Goal: Task Accomplishment & Management: Use online tool/utility

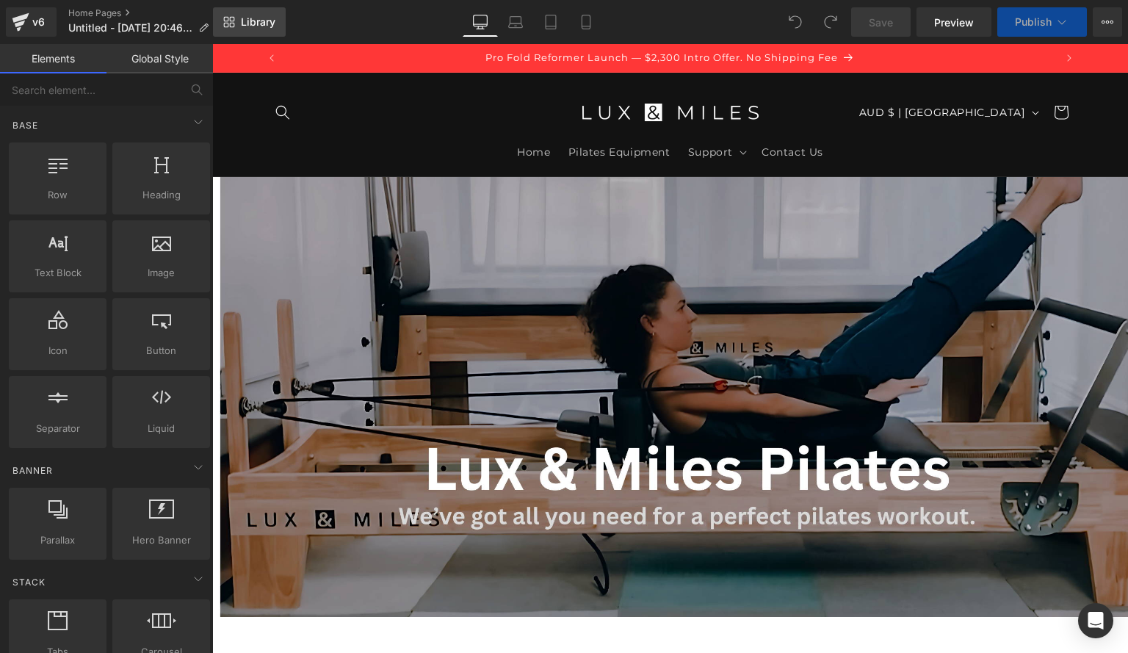
click at [237, 28] on link "Library" at bounding box center [249, 21] width 73 height 29
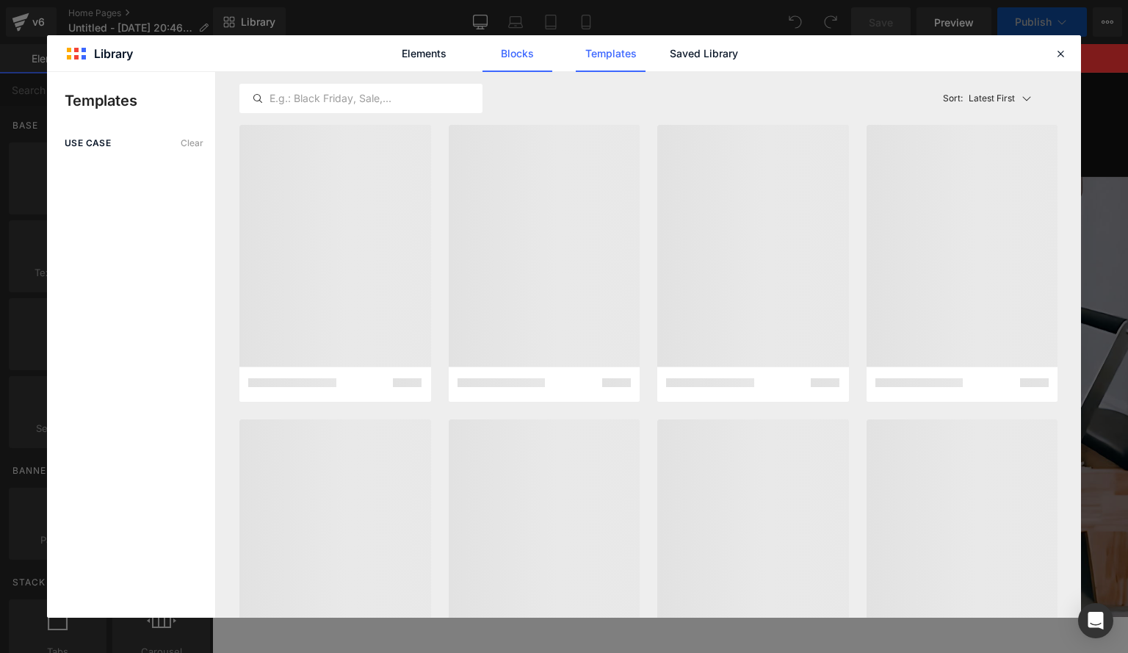
scroll to position [0, 771]
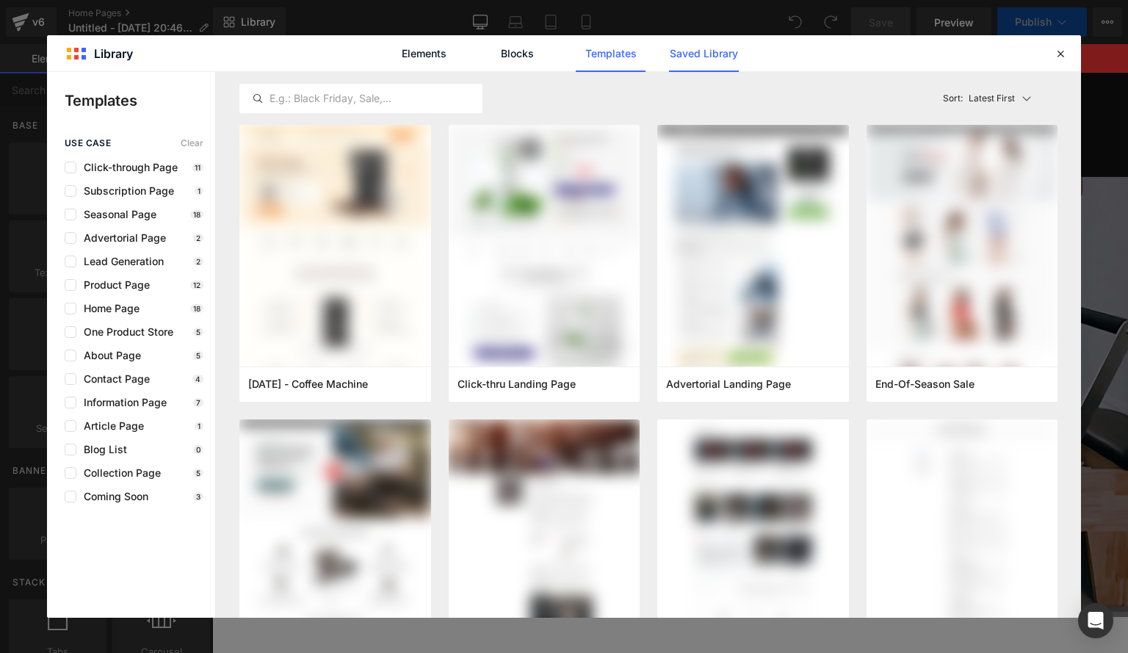
click at [671, 48] on link "Saved Library" at bounding box center [704, 53] width 70 height 37
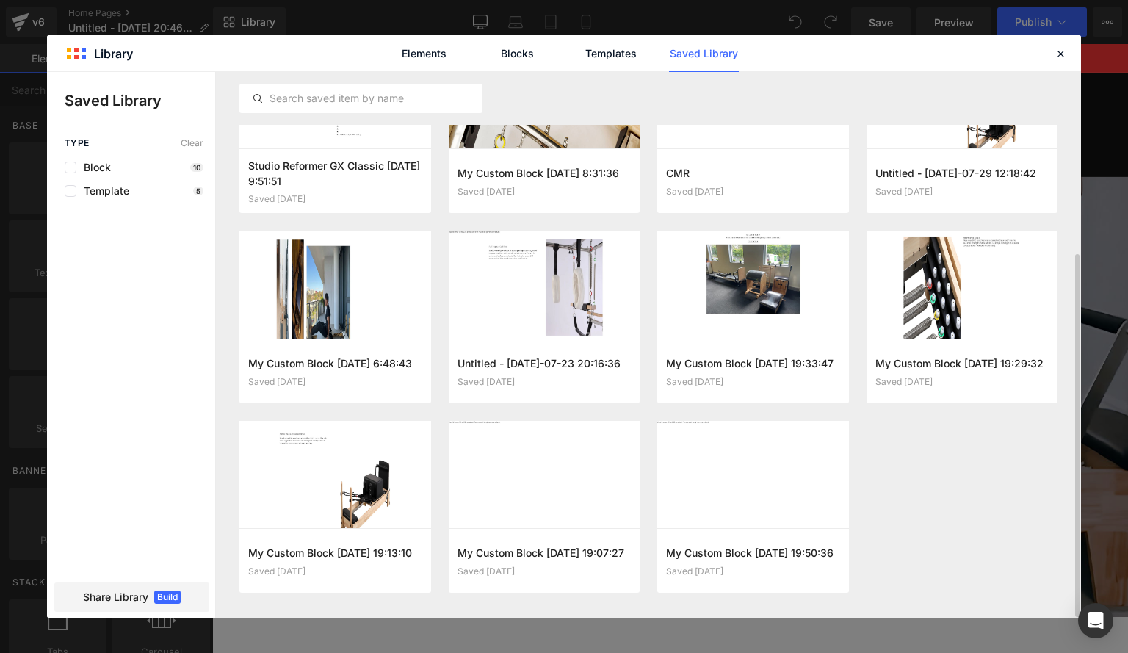
scroll to position [270, 0]
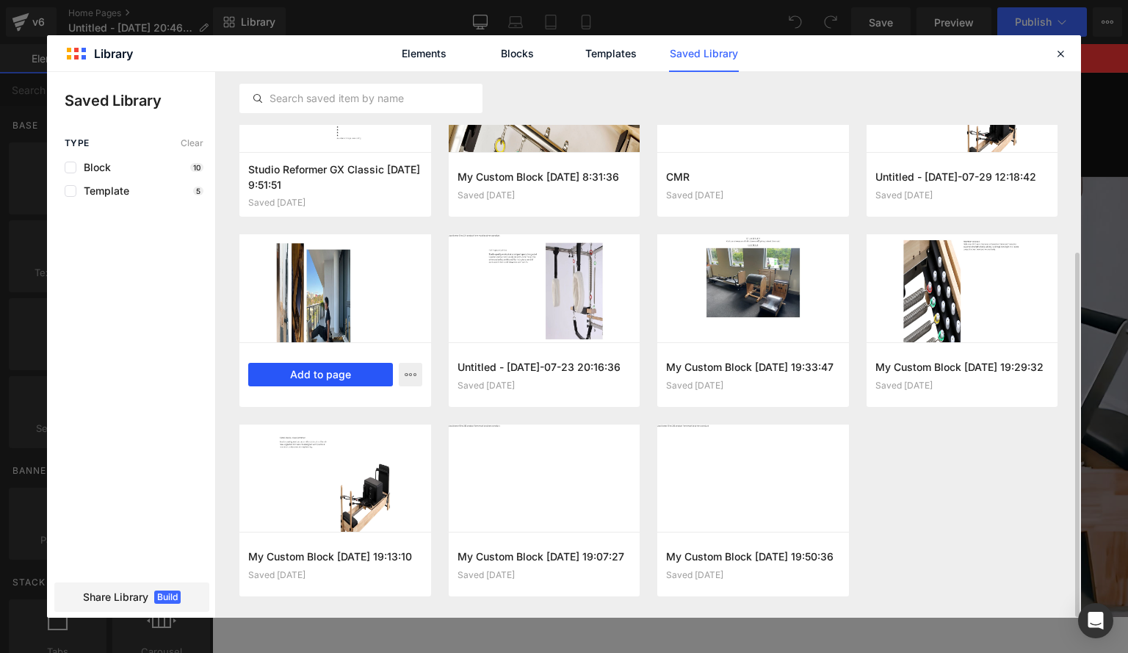
click at [313, 381] on button "Add to page" at bounding box center [320, 375] width 145 height 24
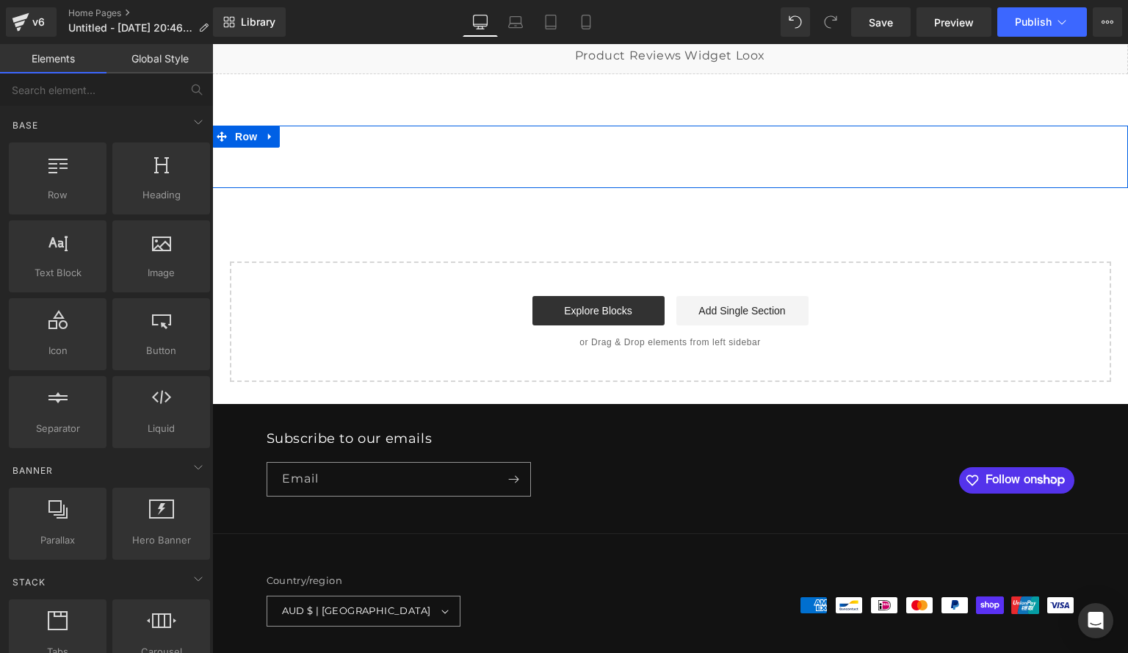
scroll to position [1331, 0]
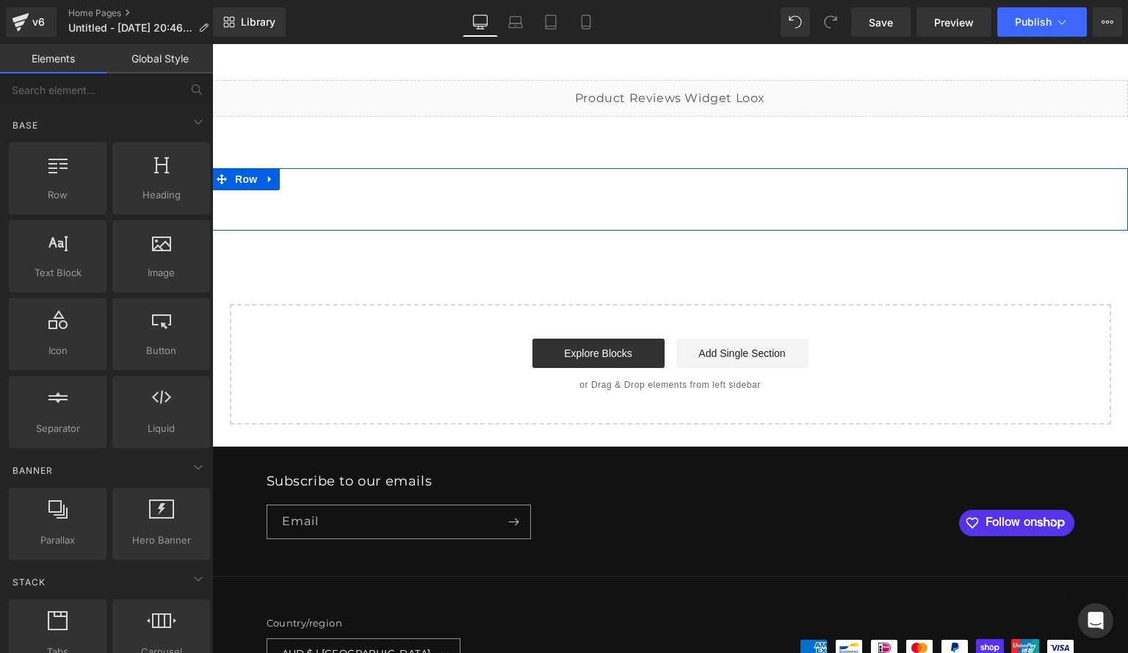
click at [347, 205] on div "Image Image Row Row Image Row Image Image Row Row Row Row" at bounding box center [670, 199] width 916 height 62
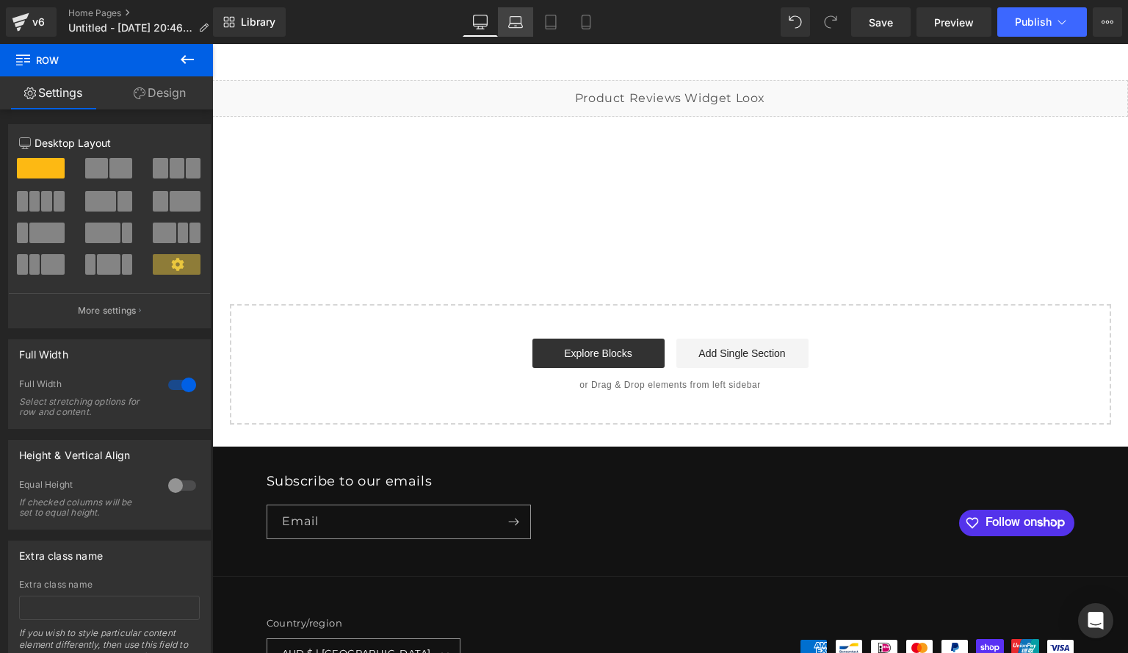
scroll to position [0, 0]
click at [521, 28] on icon at bounding box center [515, 22] width 15 height 15
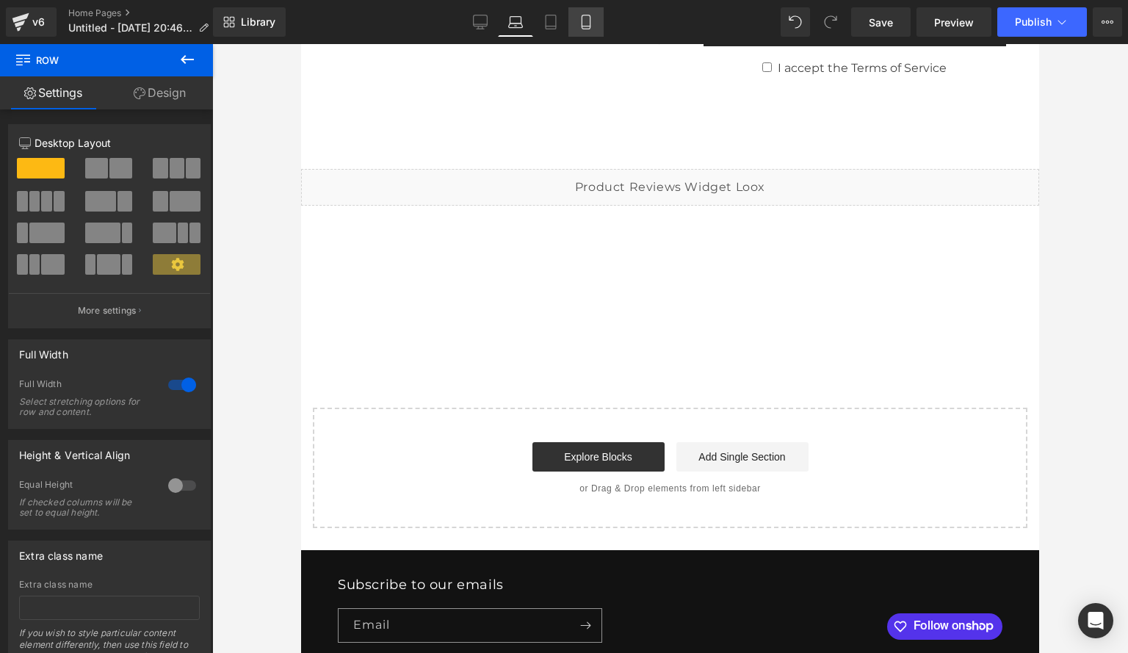
click at [593, 21] on icon at bounding box center [586, 22] width 15 height 15
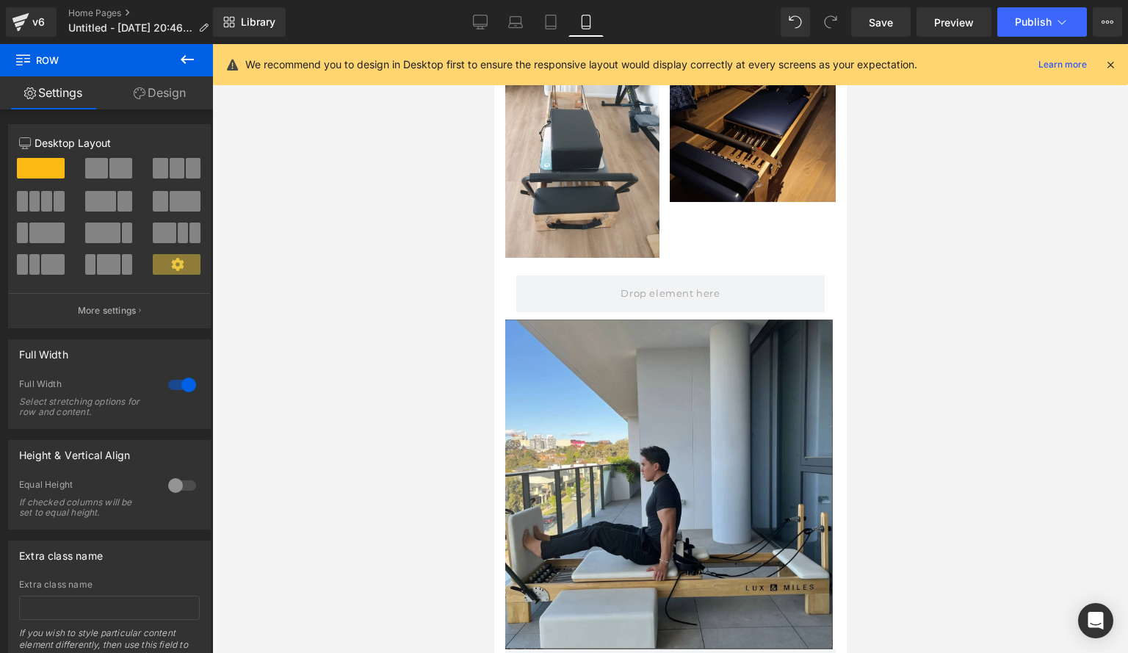
scroll to position [1983, 0]
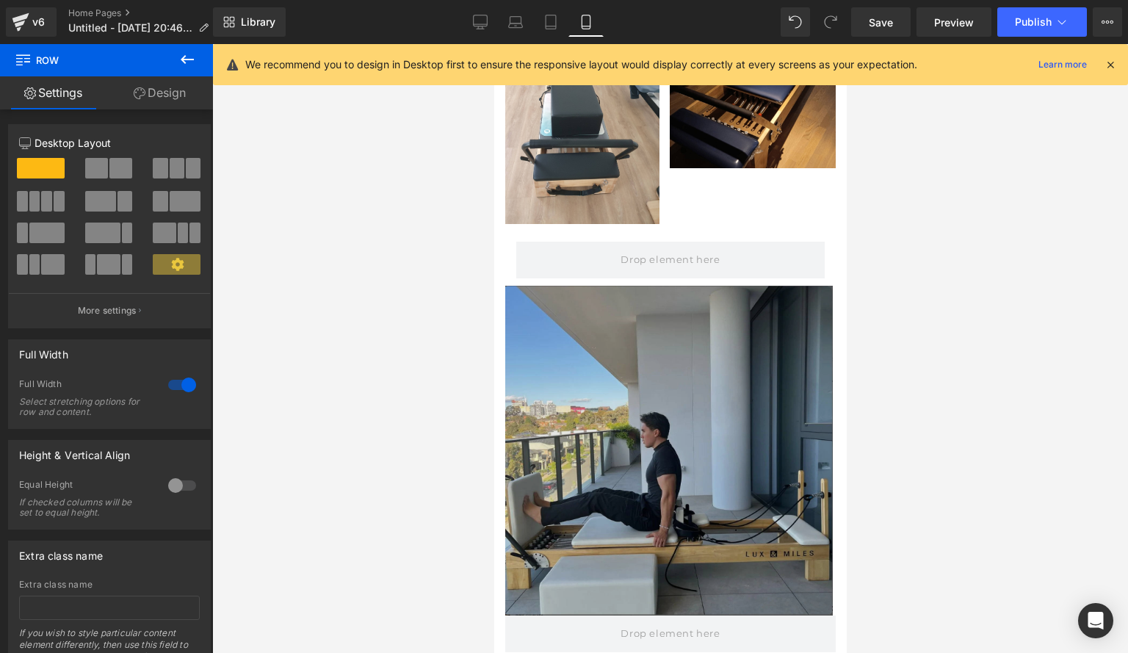
click at [569, 286] on img at bounding box center [670, 451] width 331 height 330
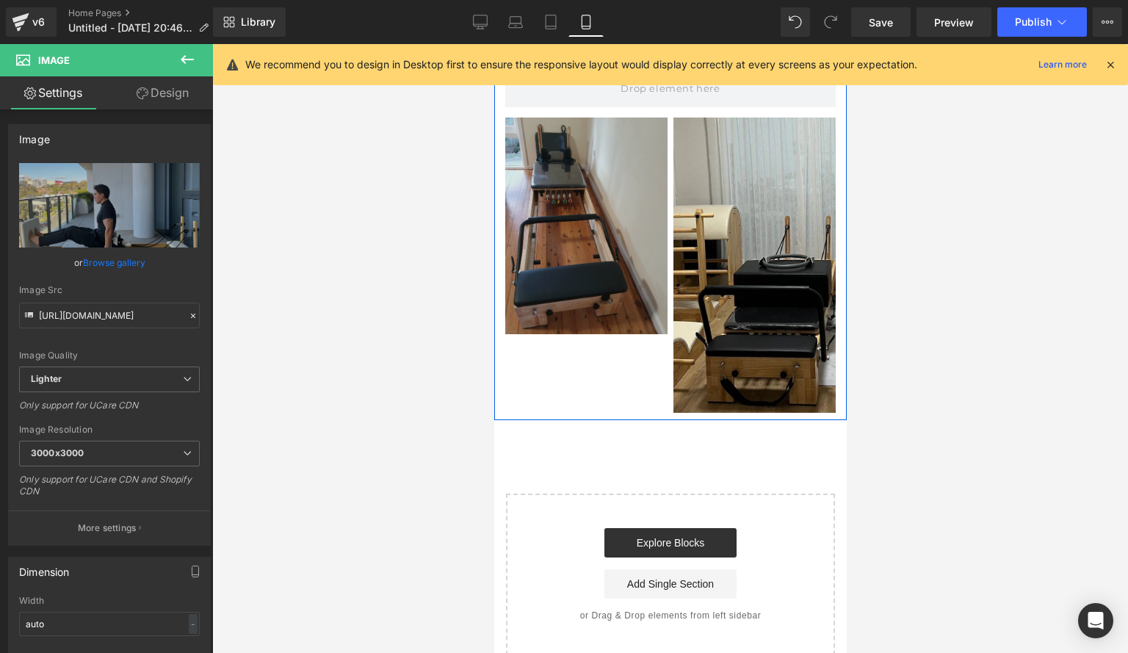
scroll to position [0, 0]
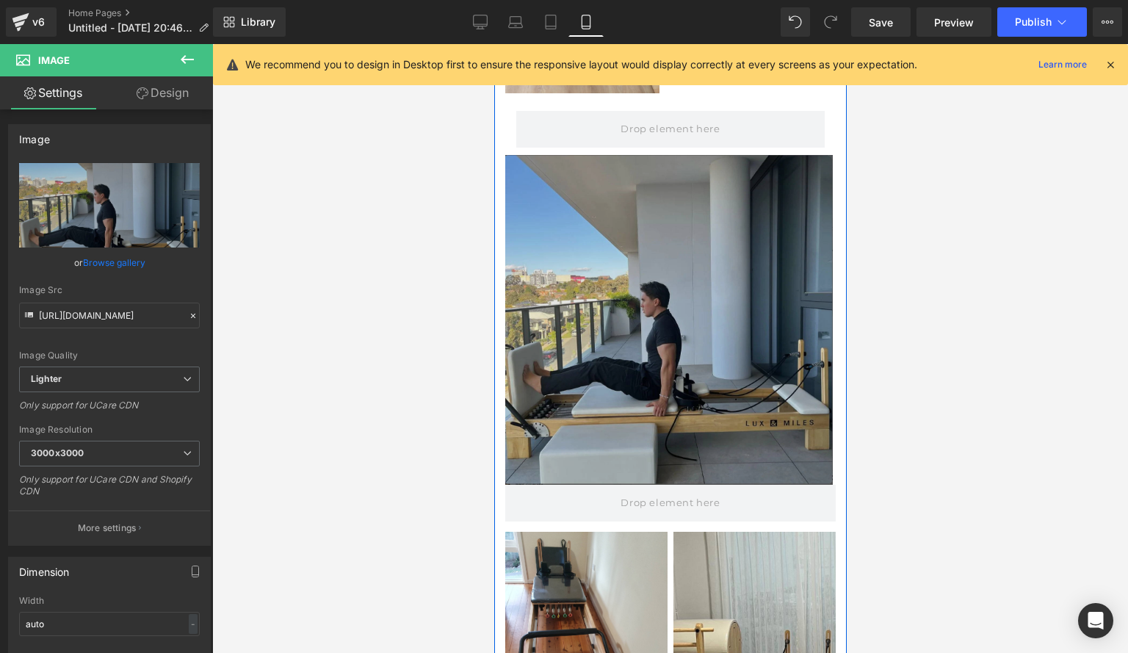
click at [573, 311] on img at bounding box center [670, 320] width 331 height 330
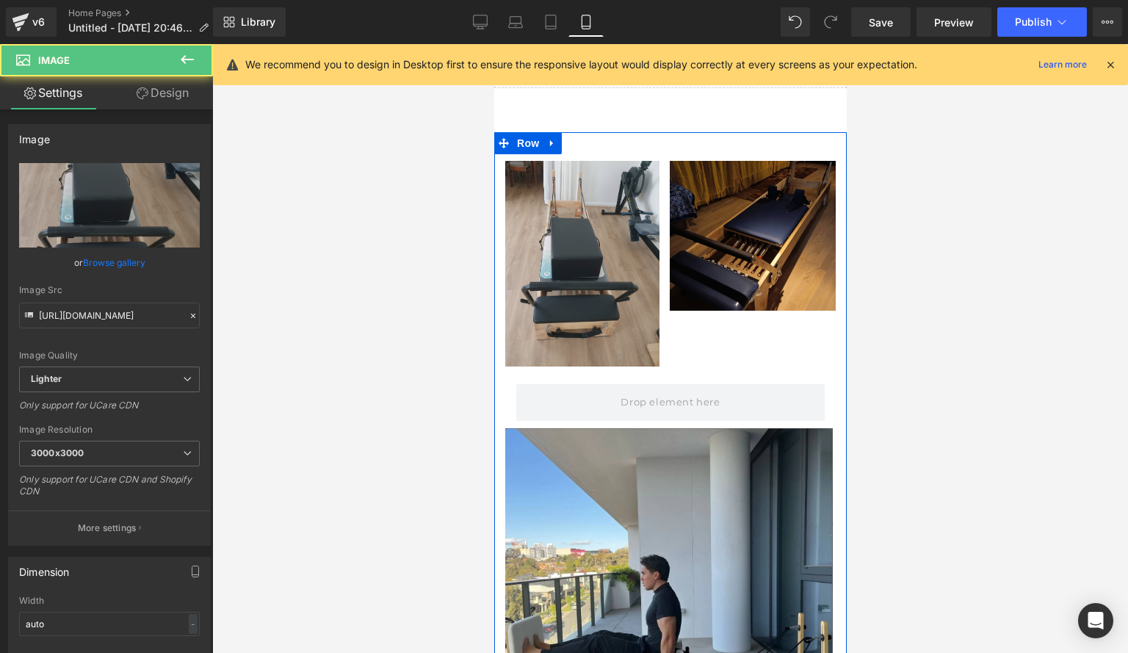
click at [571, 306] on img at bounding box center [582, 264] width 154 height 206
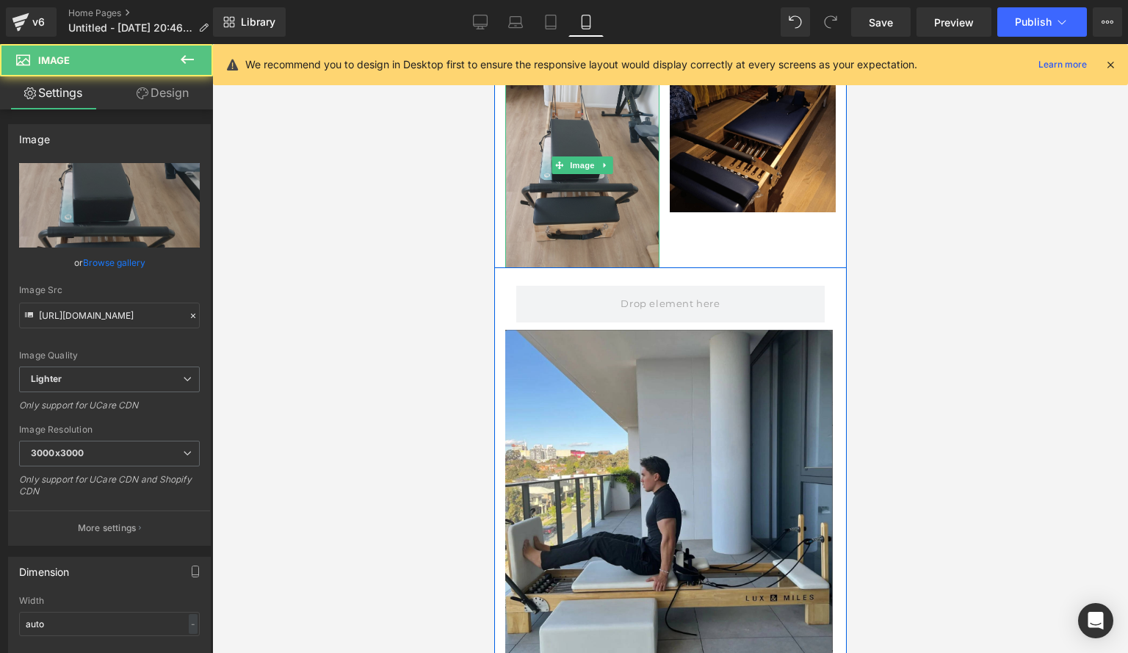
scroll to position [0, 257]
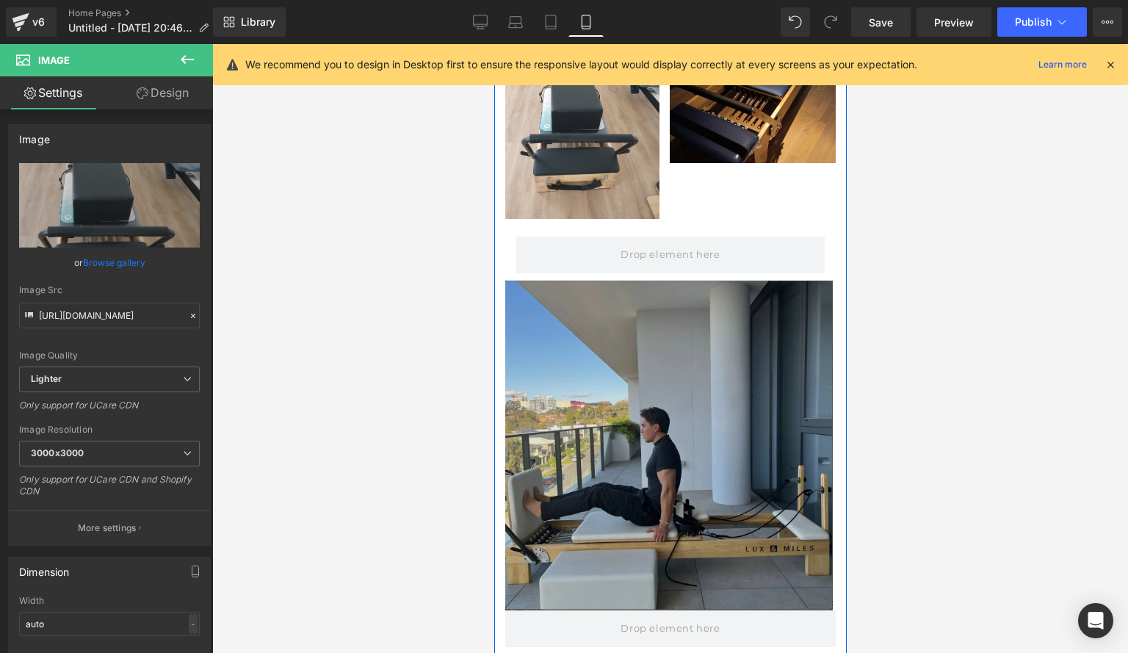
click at [573, 336] on img at bounding box center [670, 446] width 331 height 330
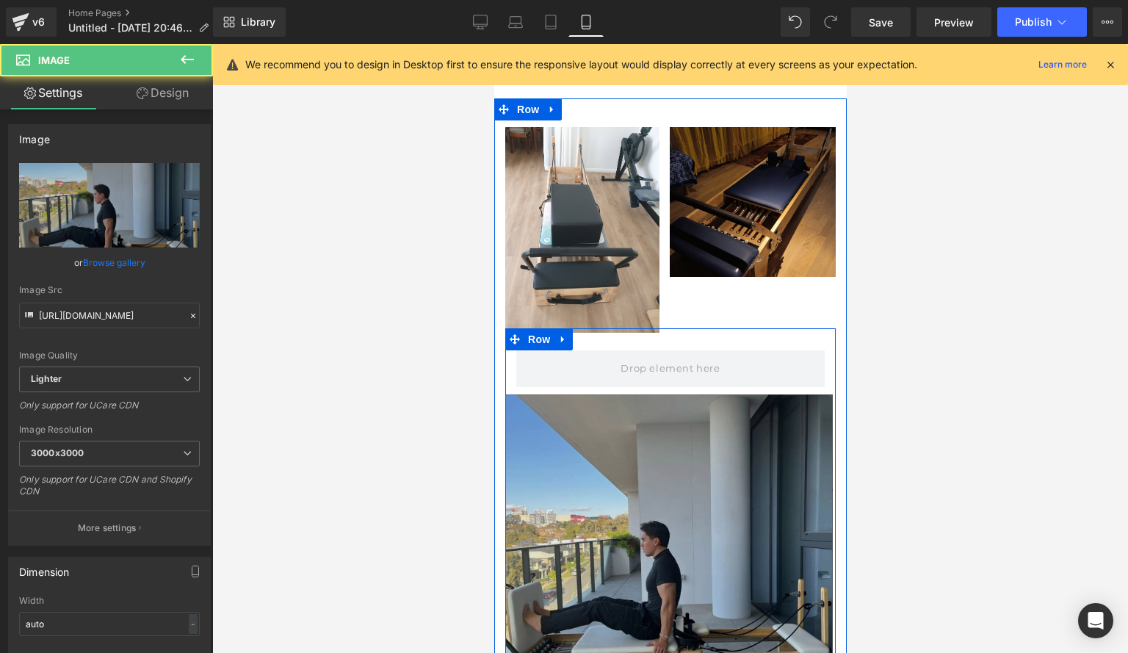
scroll to position [1840, 0]
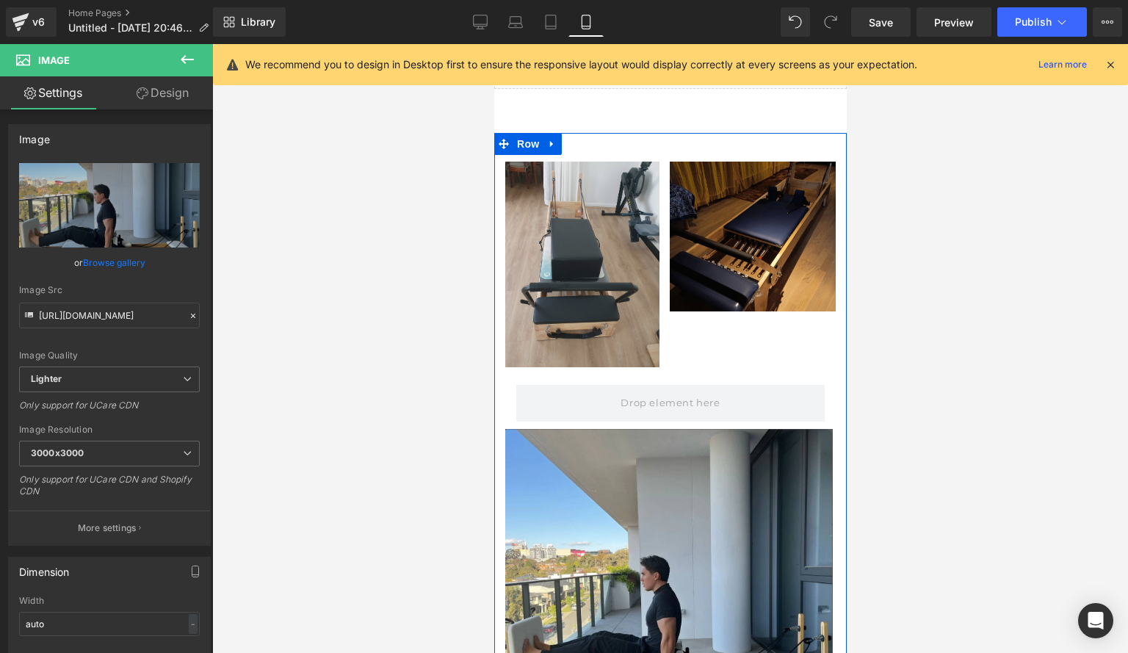
click at [570, 311] on img at bounding box center [582, 265] width 154 height 206
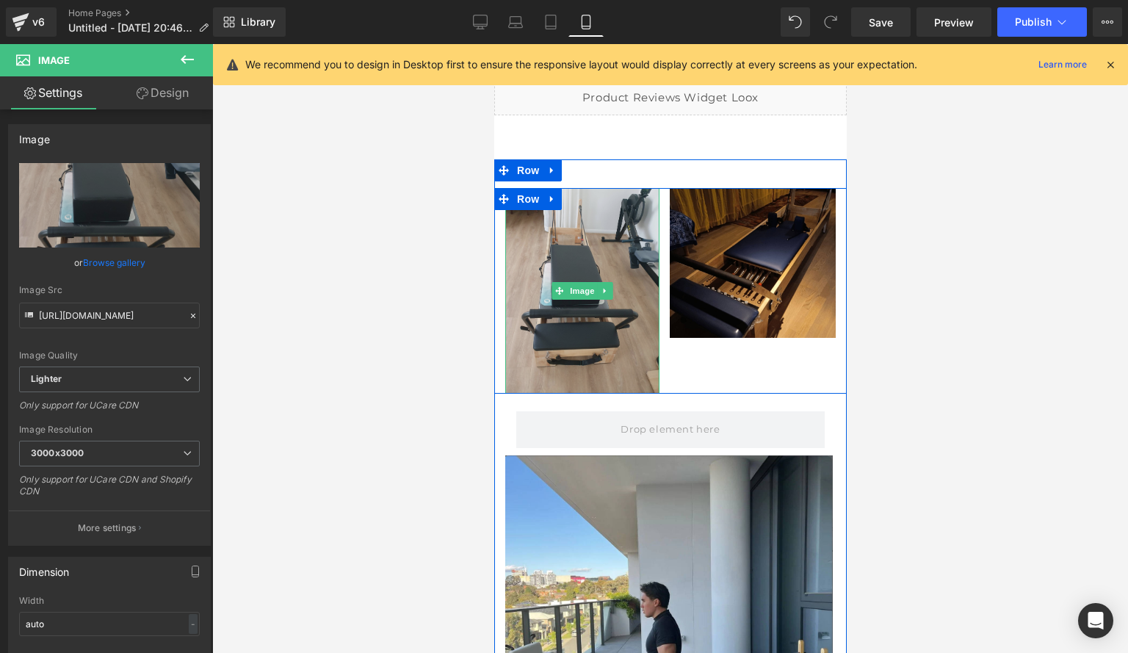
scroll to position [1814, 0]
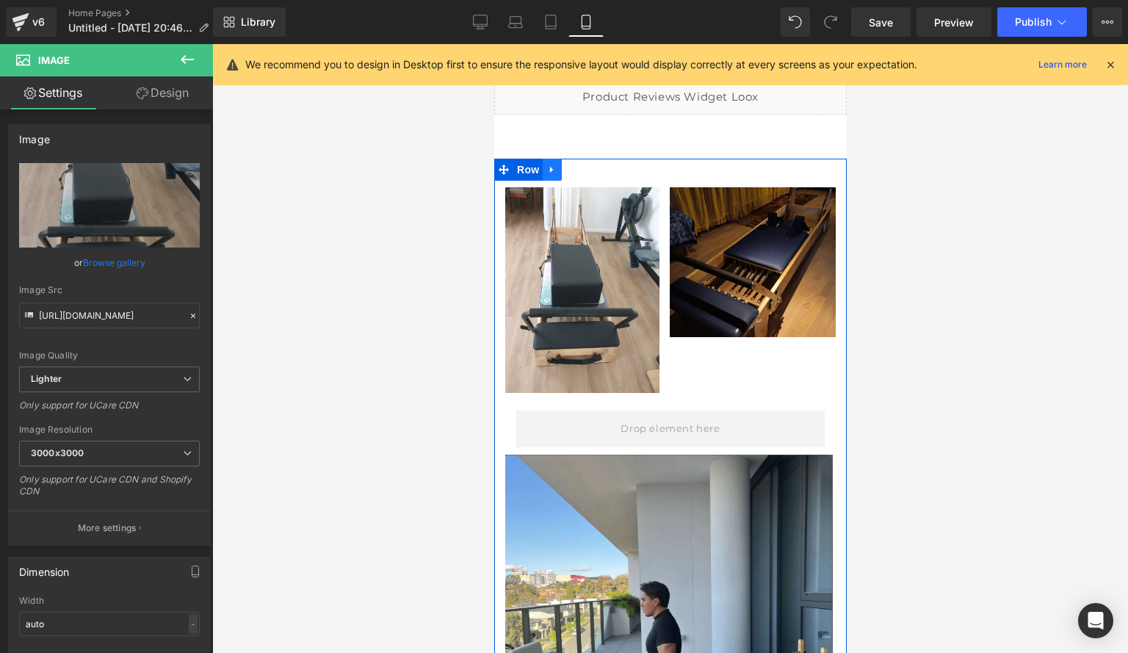
click at [551, 159] on link at bounding box center [551, 170] width 19 height 22
click at [585, 164] on icon at bounding box center [590, 169] width 10 height 11
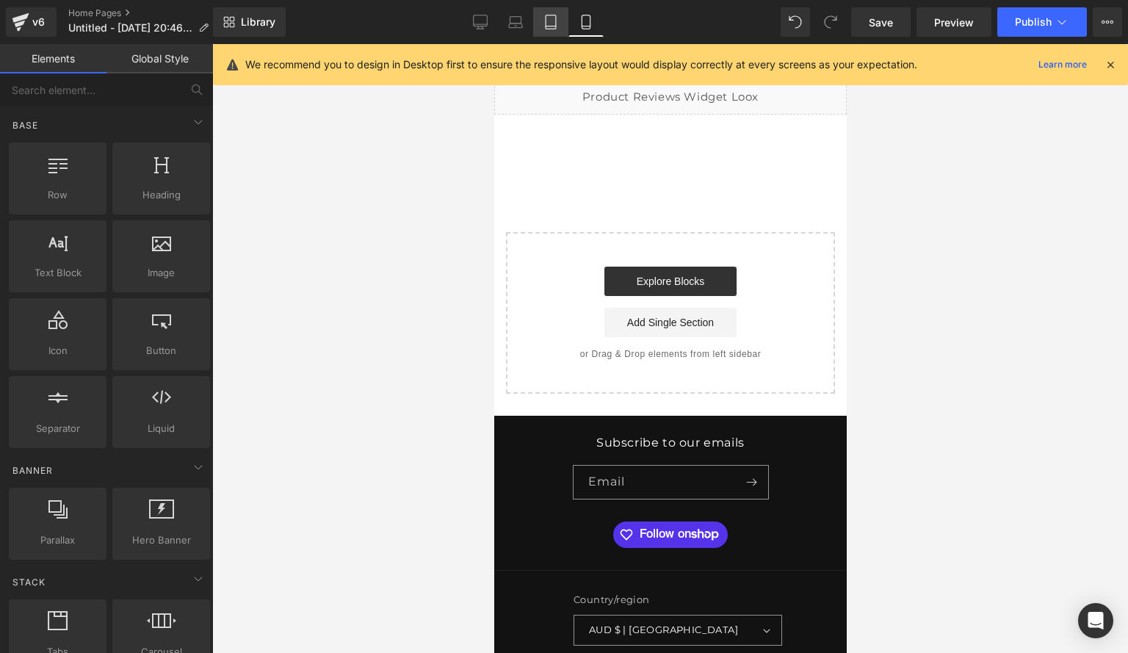
scroll to position [0, 257]
click at [544, 26] on link "Tablet" at bounding box center [550, 21] width 35 height 29
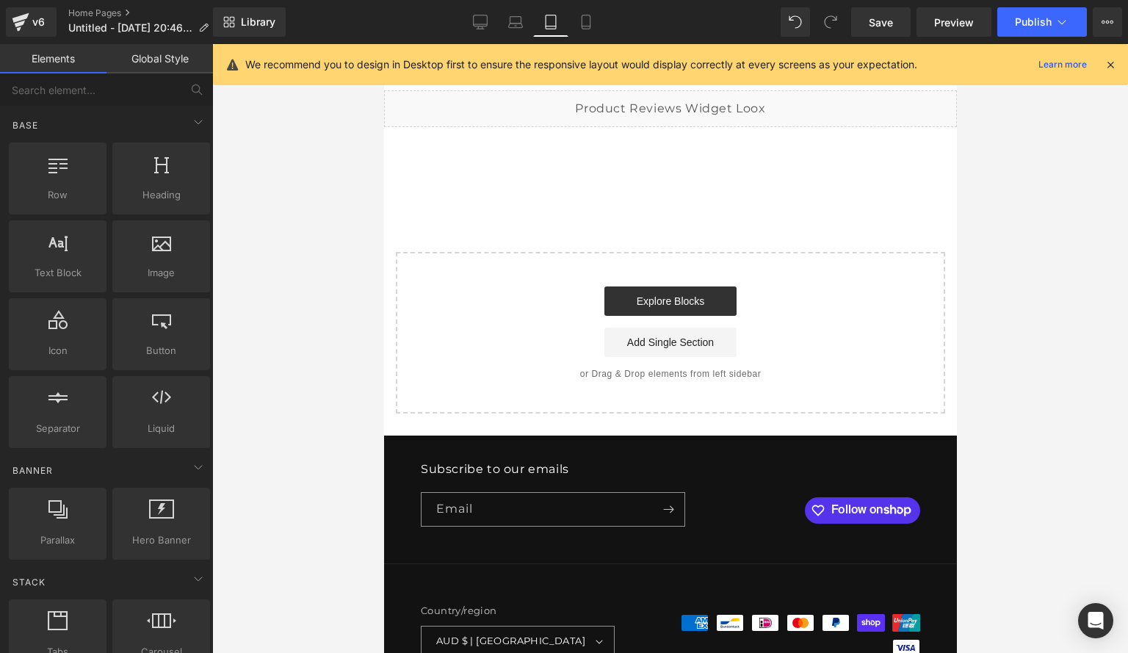
scroll to position [0, 477]
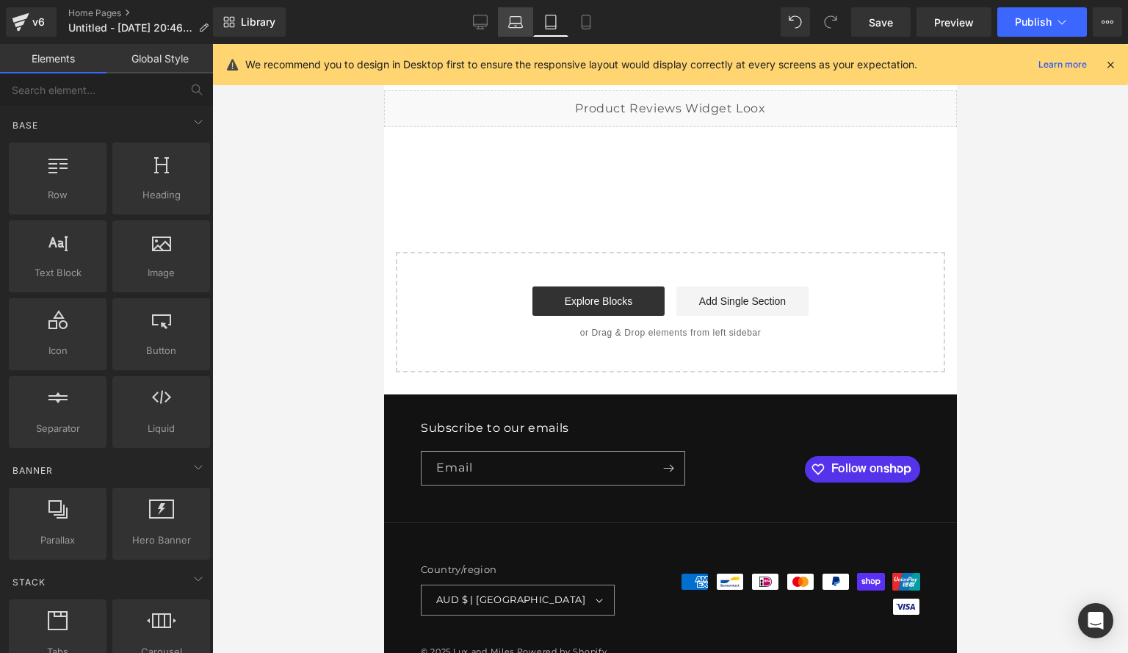
click at [528, 26] on link "Laptop" at bounding box center [515, 21] width 35 height 29
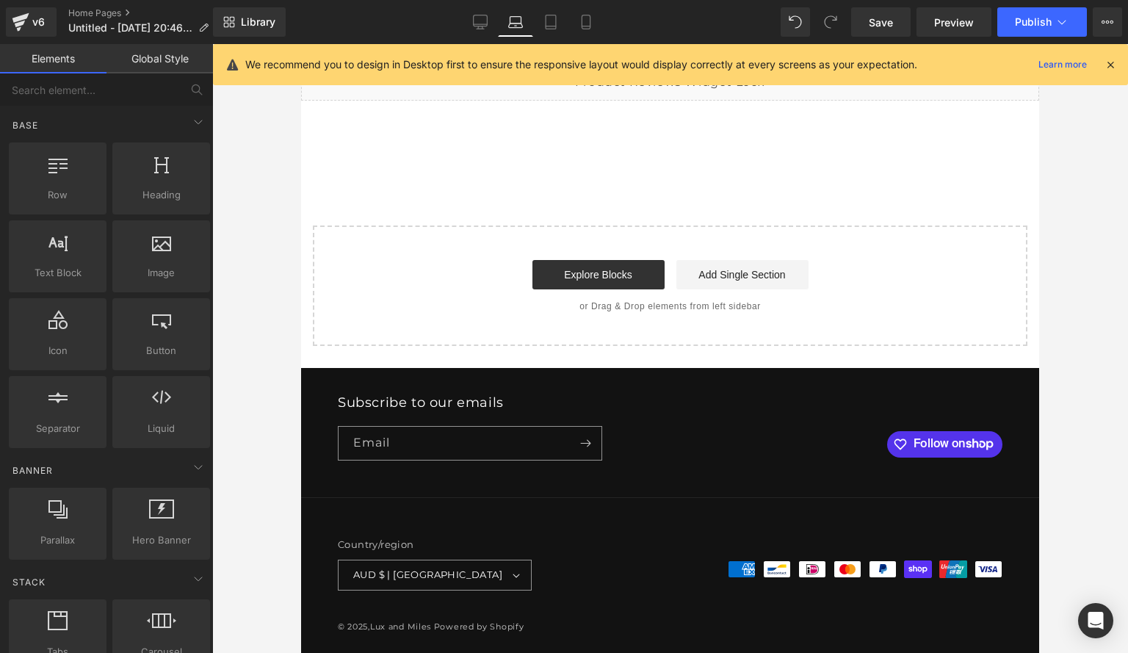
scroll to position [0, 0]
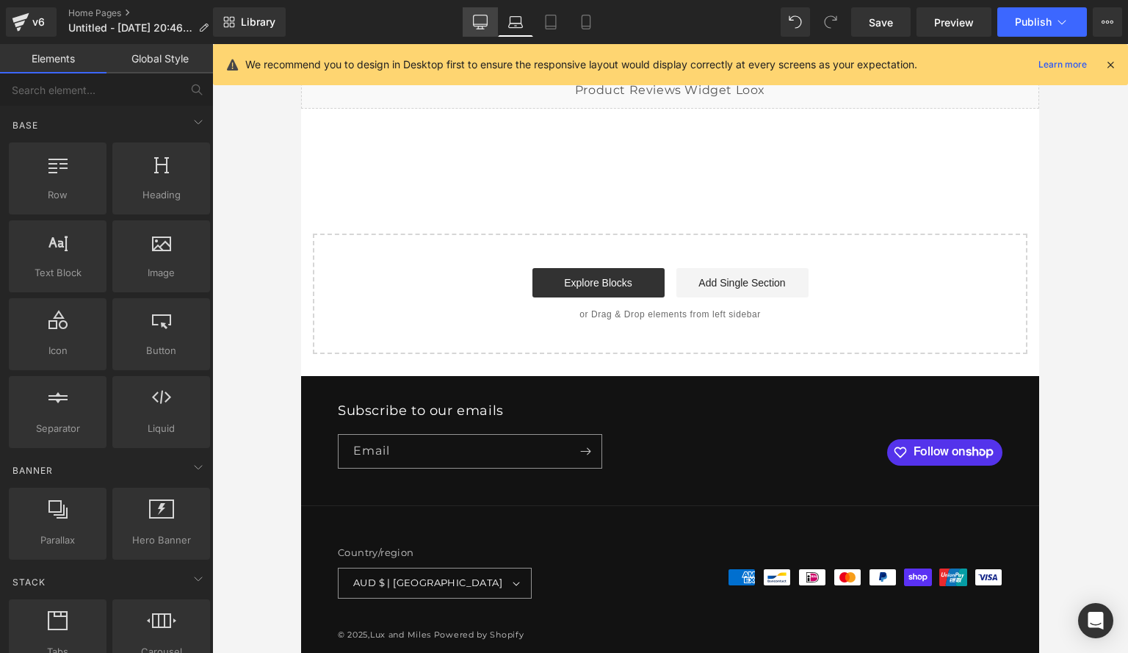
click at [485, 20] on icon at bounding box center [480, 22] width 15 height 15
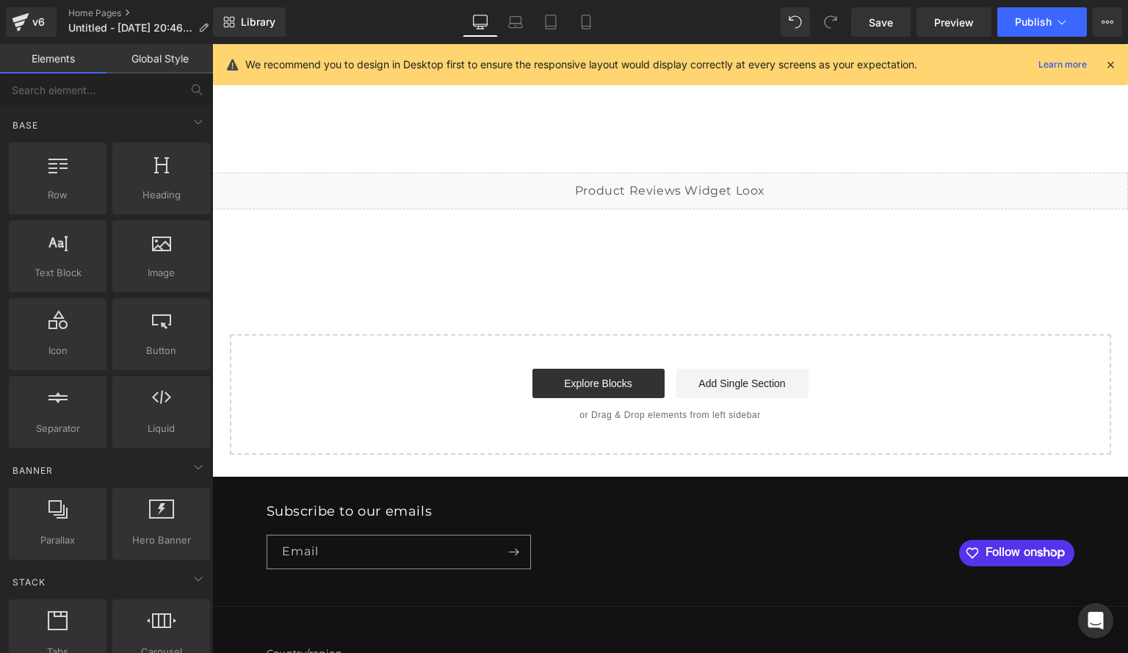
click at [502, 173] on div "Liquid" at bounding box center [670, 191] width 916 height 37
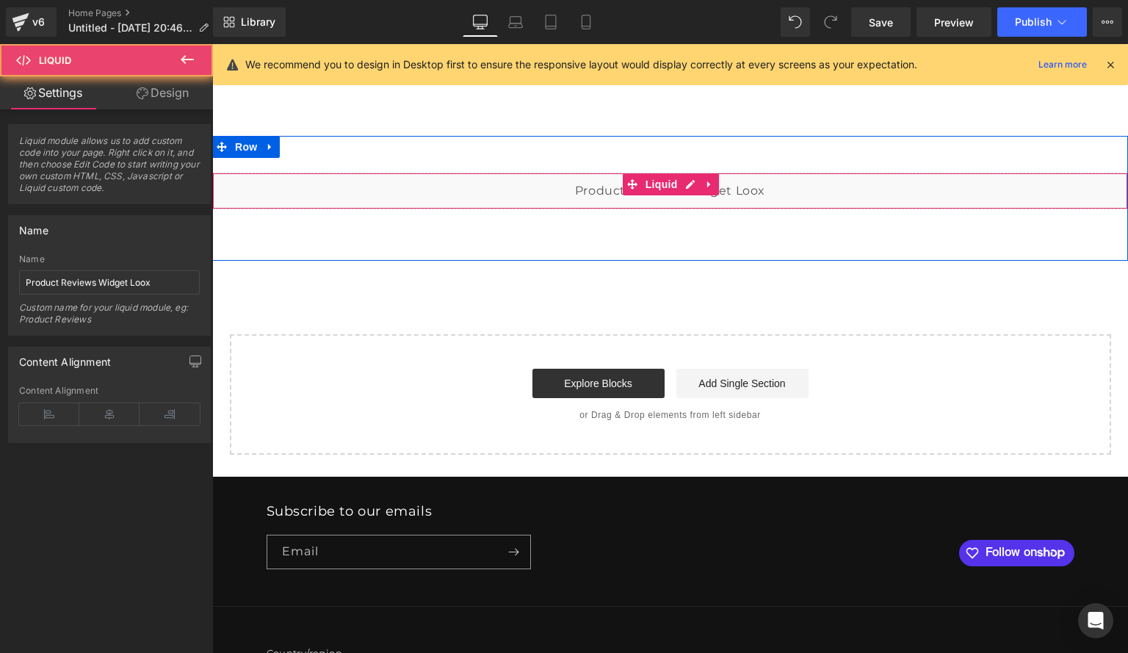
click at [502, 188] on div "Liquid" at bounding box center [670, 191] width 916 height 37
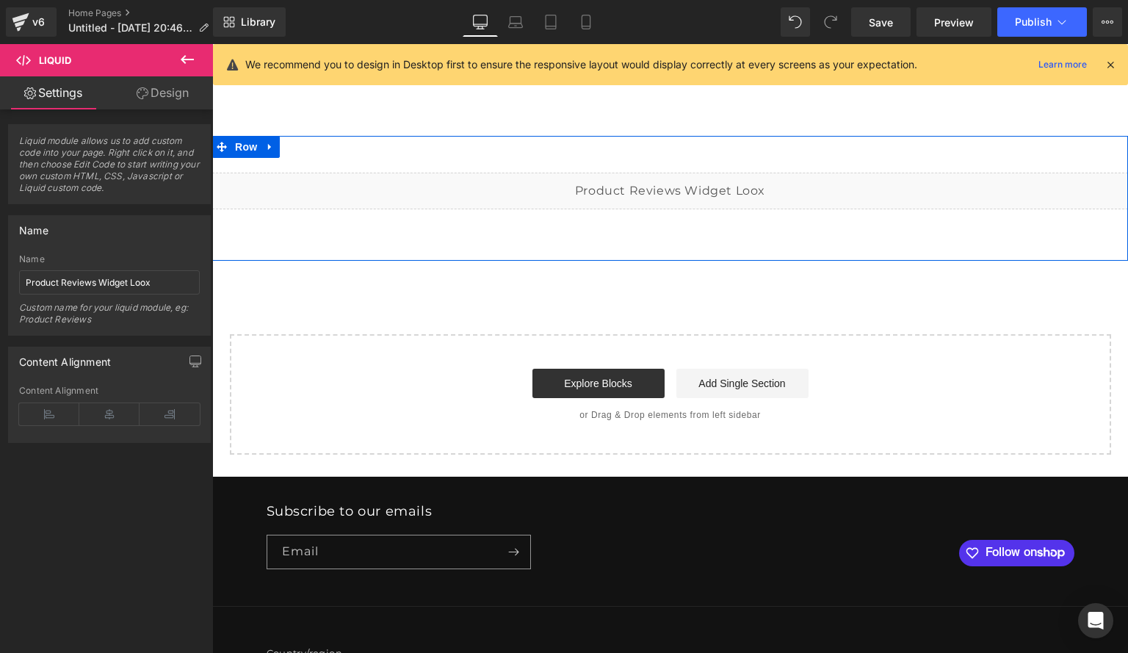
click at [485, 240] on div "Liquid Row" at bounding box center [670, 198] width 916 height 125
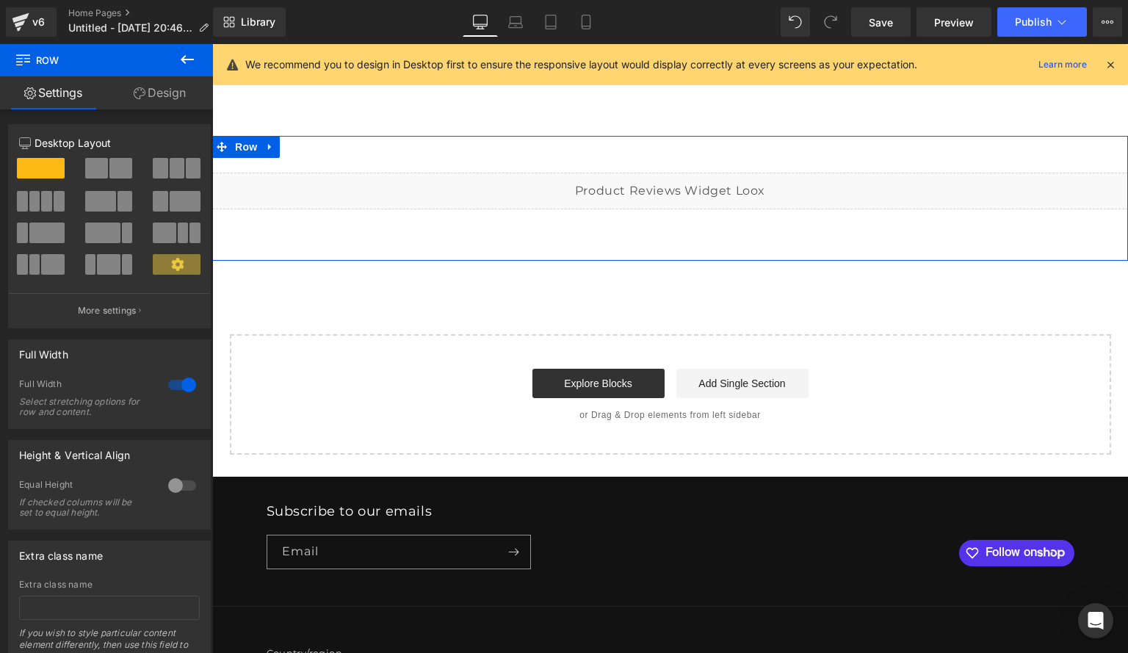
click at [478, 189] on div "Liquid" at bounding box center [670, 191] width 916 height 37
